Goal: Transaction & Acquisition: Purchase product/service

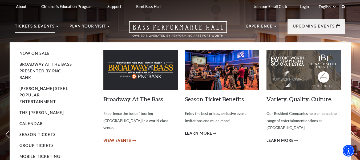
click at [123, 137] on span "View Events" at bounding box center [117, 140] width 28 height 7
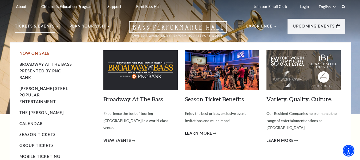
click at [35, 52] on link "Now On Sale" at bounding box center [34, 53] width 31 height 5
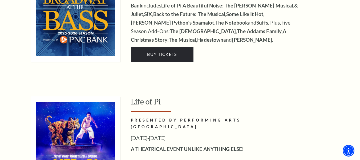
scroll to position [560, 0]
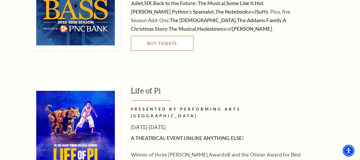
click at [174, 41] on span "Buy Tickets" at bounding box center [162, 43] width 30 height 5
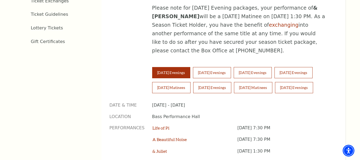
scroll to position [347, 0]
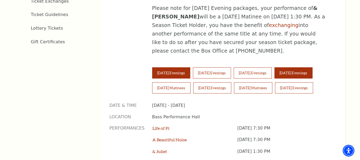
click at [312, 67] on button "[DATE] Evenings" at bounding box center [294, 72] width 38 height 11
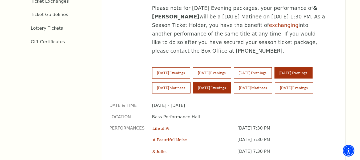
click at [224, 82] on button "[DATE] Evenings" at bounding box center [212, 87] width 38 height 11
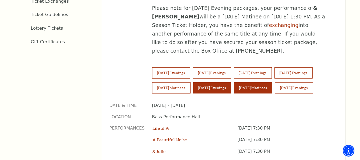
click at [265, 82] on button "[DATE] Matinees" at bounding box center [253, 87] width 38 height 11
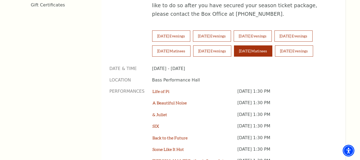
scroll to position [293, 0]
